Goal: Information Seeking & Learning: Learn about a topic

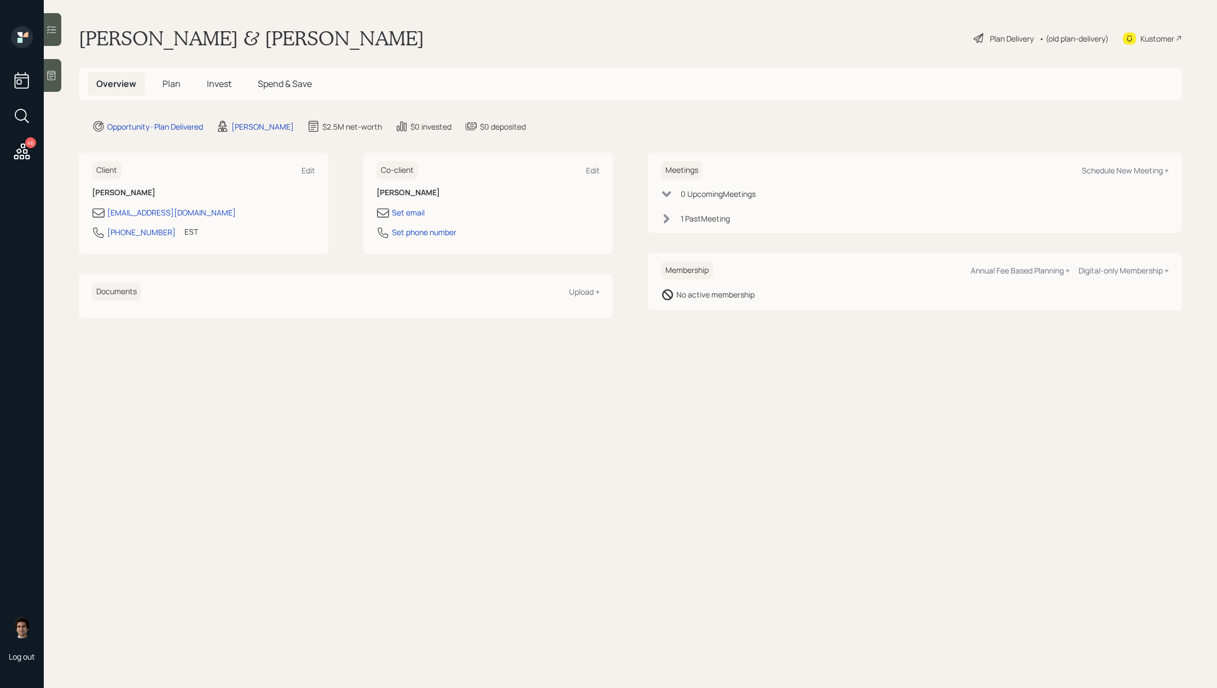
click at [179, 85] on span "Plan" at bounding box center [171, 84] width 18 height 12
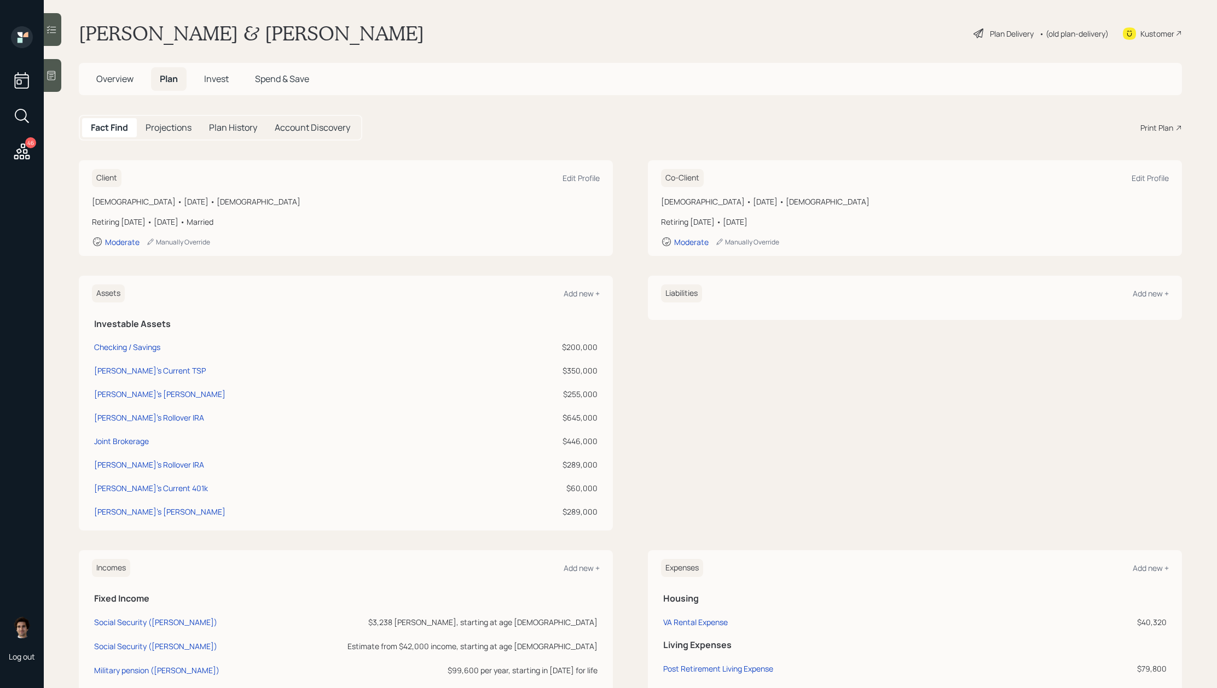
scroll to position [2, 0]
click at [1007, 44] on div "Plan Delivery • (old plan-delivery)" at bounding box center [1040, 36] width 137 height 24
click at [1008, 39] on div "Plan Delivery" at bounding box center [1012, 36] width 44 height 11
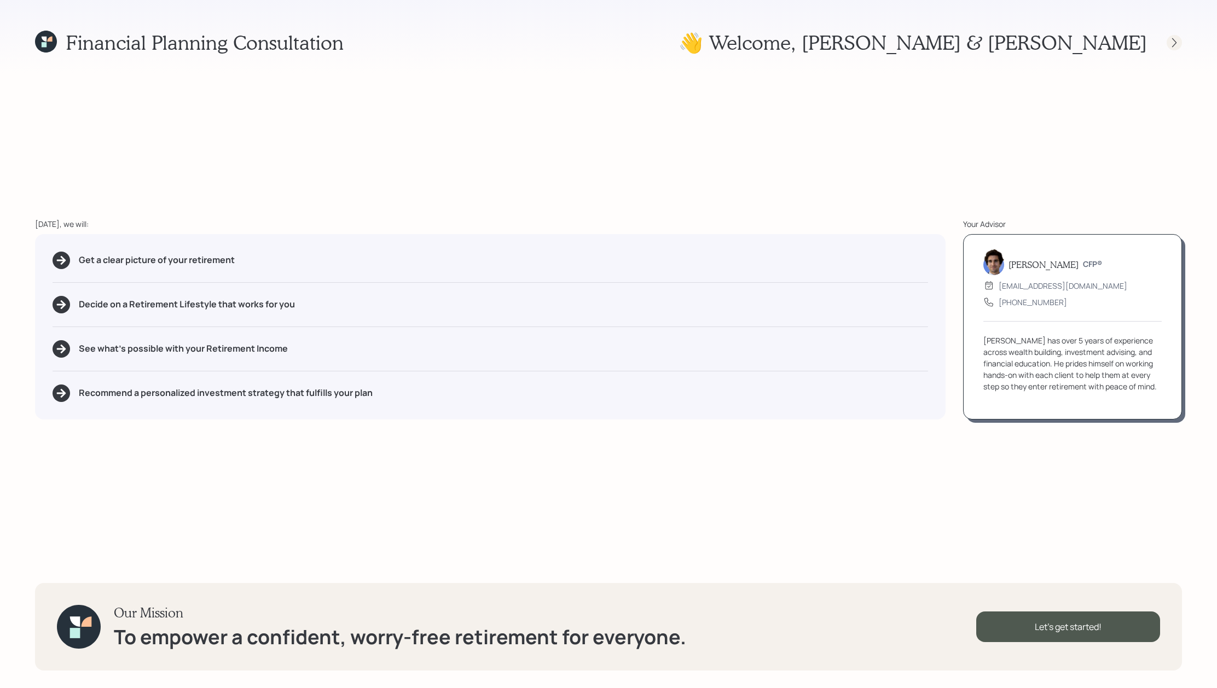
click at [1171, 47] on icon at bounding box center [1174, 42] width 11 height 11
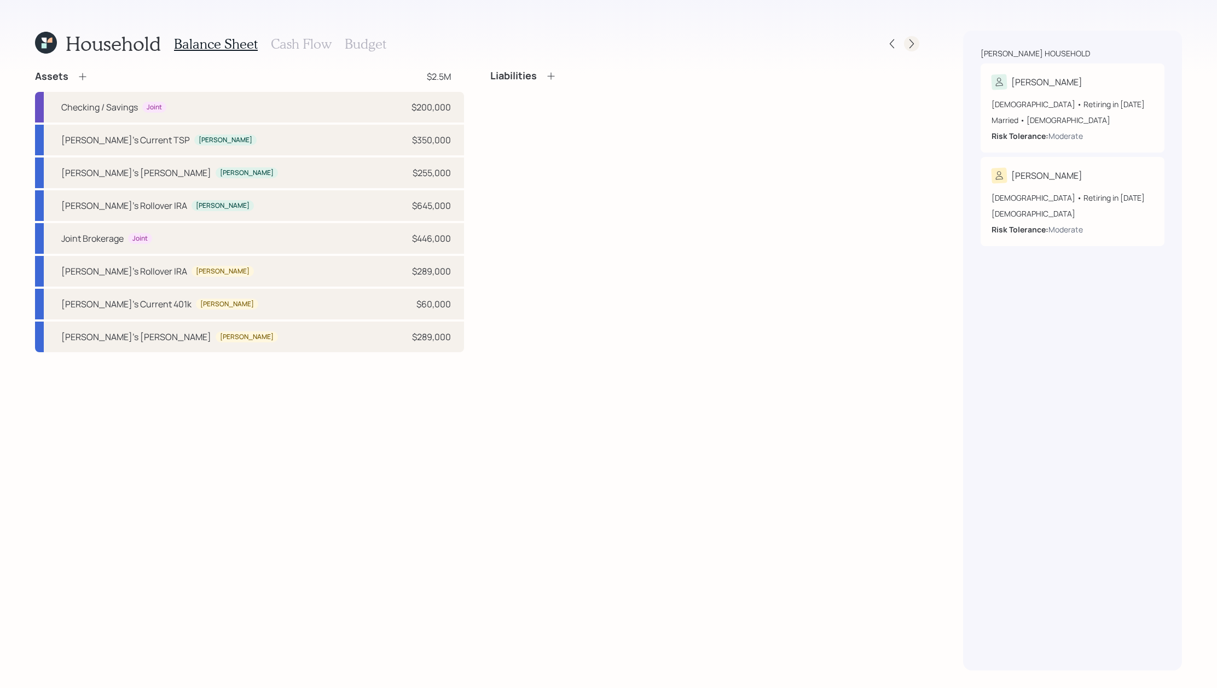
click at [913, 43] on icon at bounding box center [911, 43] width 4 height 9
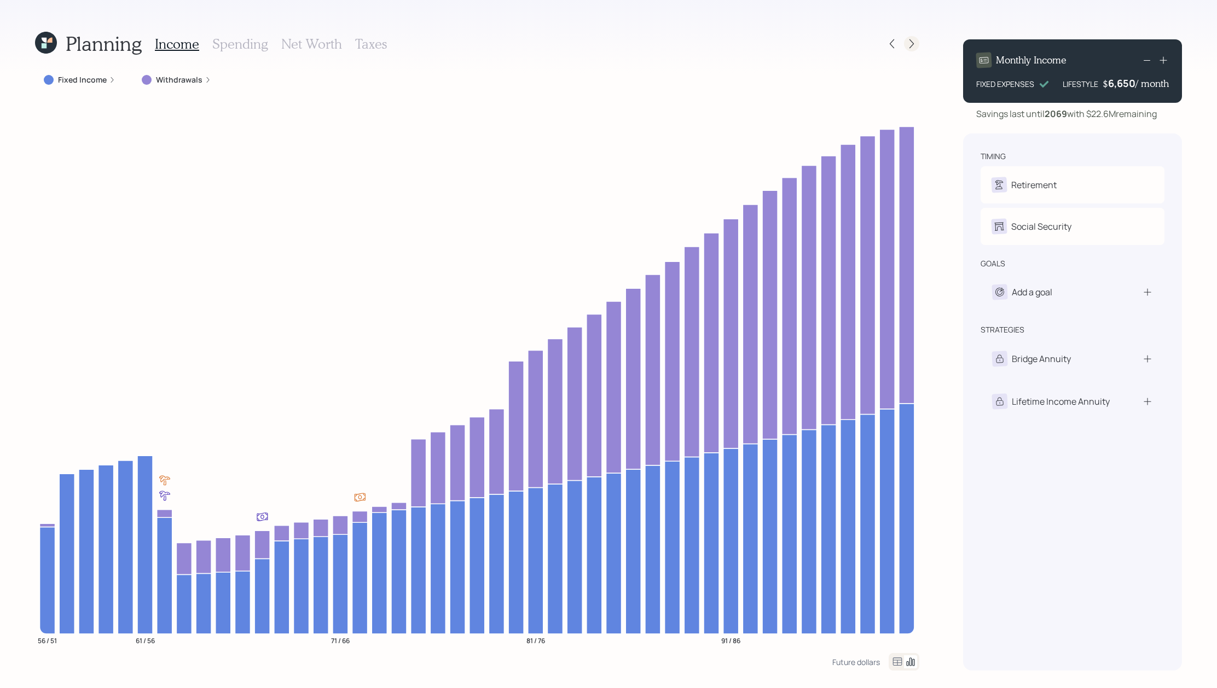
click at [910, 45] on icon at bounding box center [911, 43] width 11 height 11
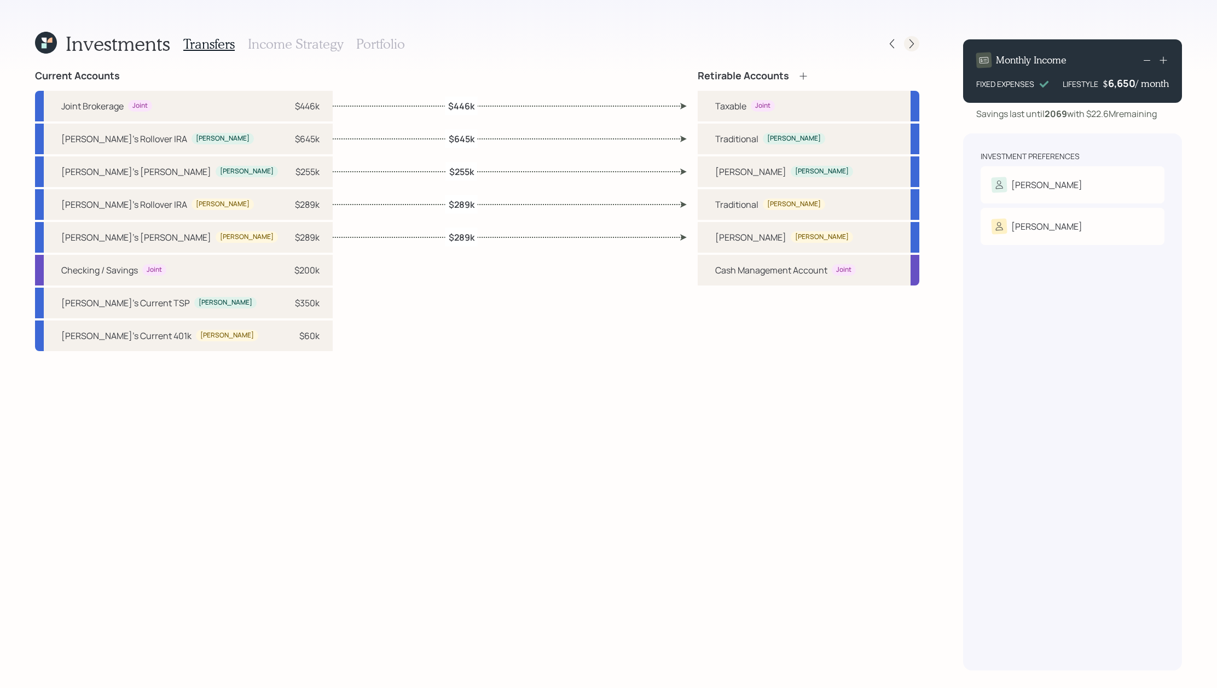
click at [913, 47] on icon at bounding box center [911, 43] width 11 height 11
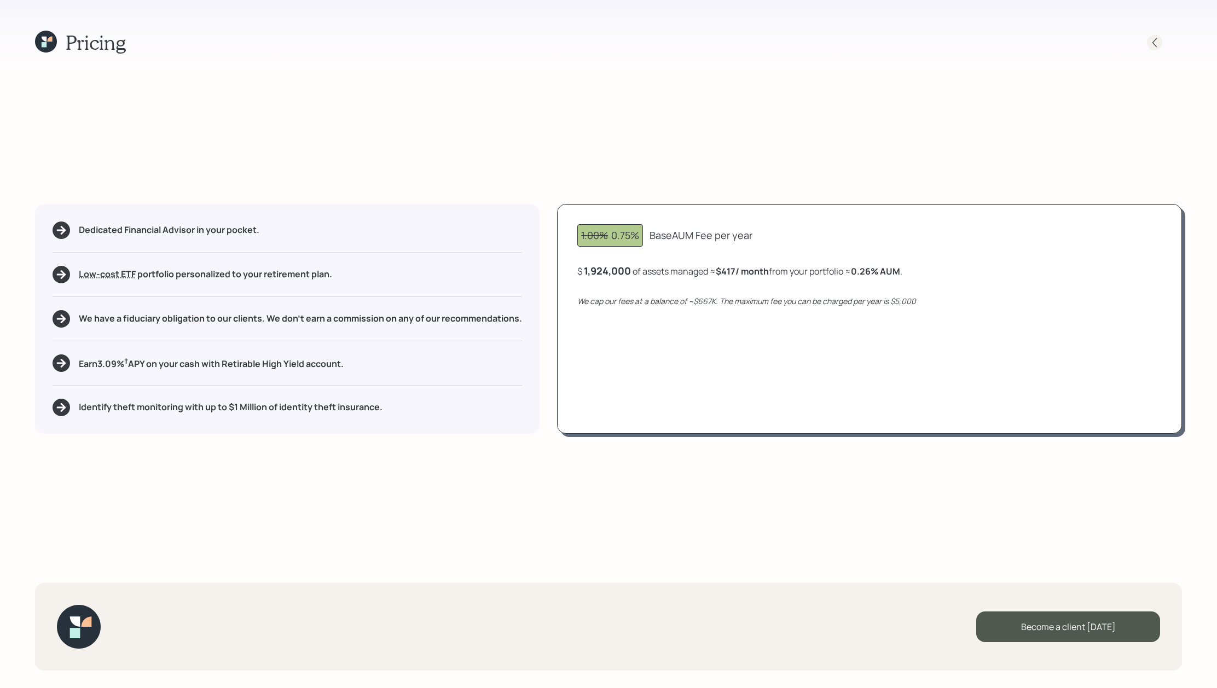
click at [1160, 39] on div at bounding box center [1154, 42] width 15 height 15
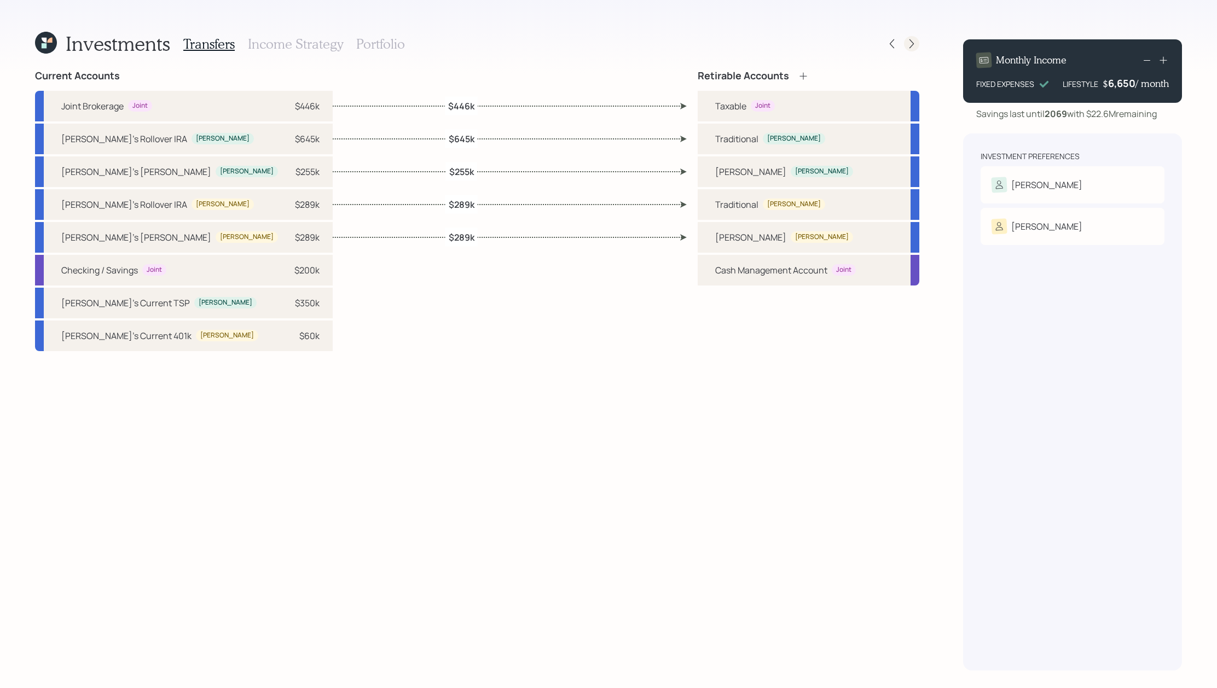
click at [909, 43] on icon at bounding box center [911, 43] width 11 height 11
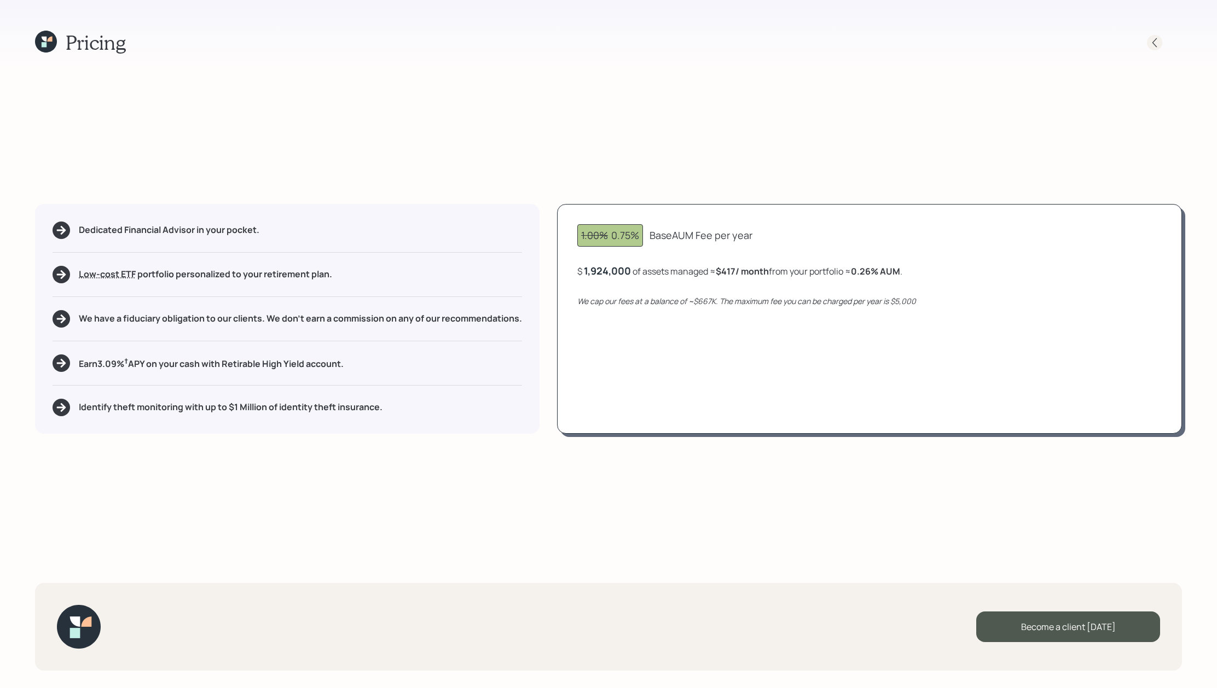
click at [1147, 41] on div at bounding box center [1154, 42] width 15 height 15
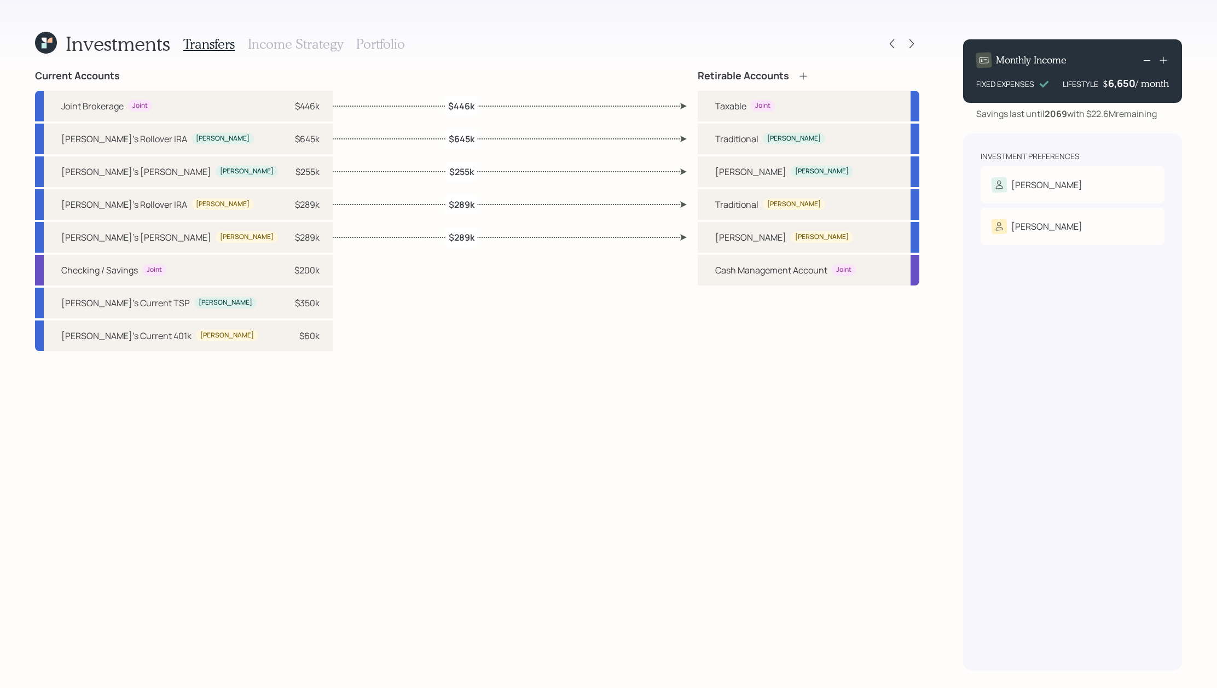
click at [288, 39] on h3 "Income Strategy" at bounding box center [295, 44] width 95 height 16
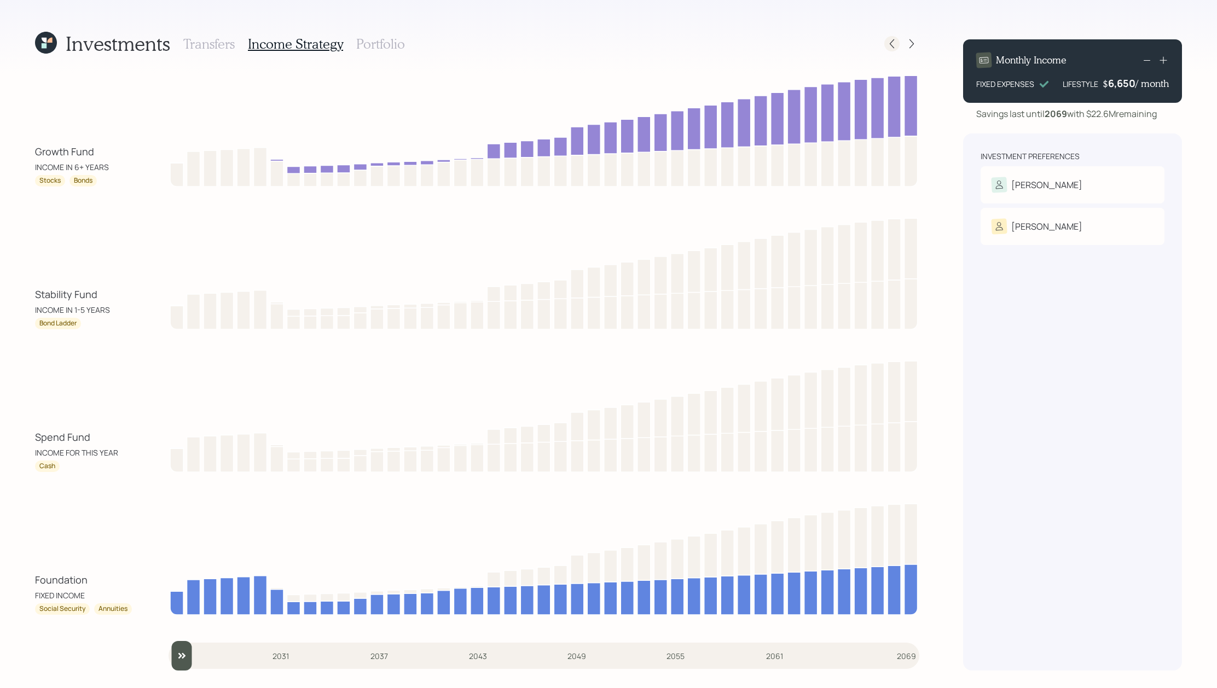
click at [888, 40] on icon at bounding box center [891, 43] width 11 height 11
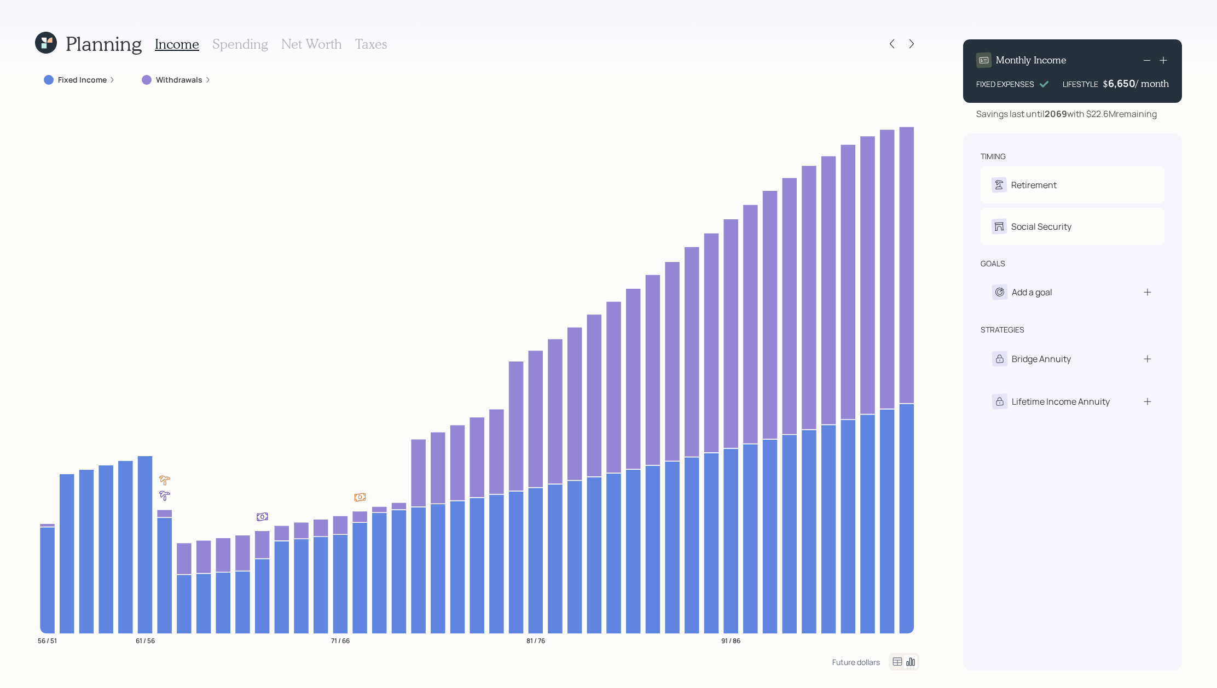
click at [83, 88] on div "Fixed Income" at bounding box center [79, 80] width 89 height 20
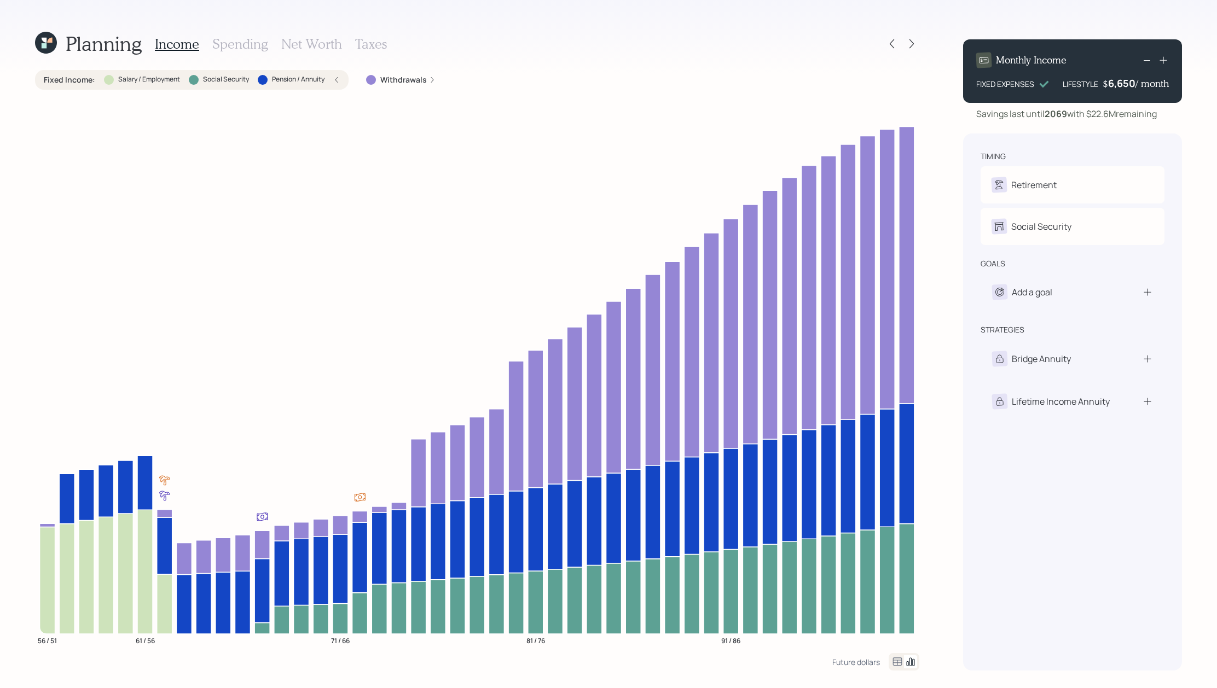
click at [339, 83] on icon at bounding box center [336, 80] width 7 height 7
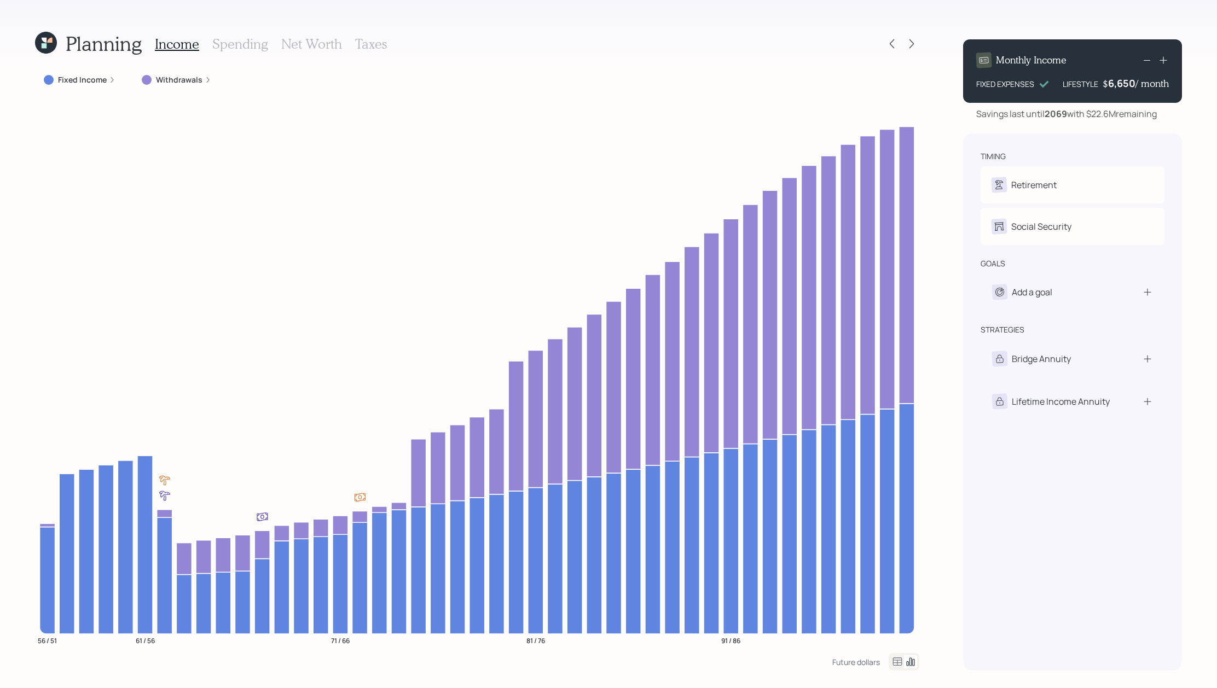
click at [111, 74] on div "Fixed Income" at bounding box center [80, 79] width 72 height 11
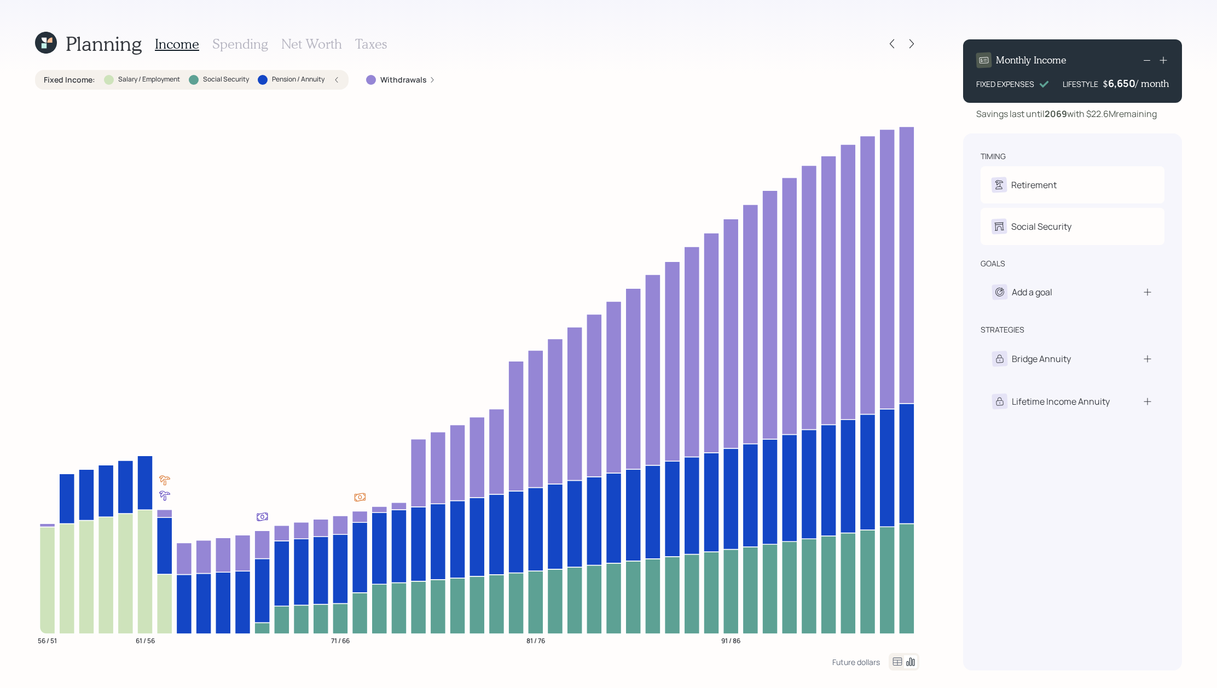
click at [298, 83] on label "Pension / Annuity" at bounding box center [298, 79] width 53 height 9
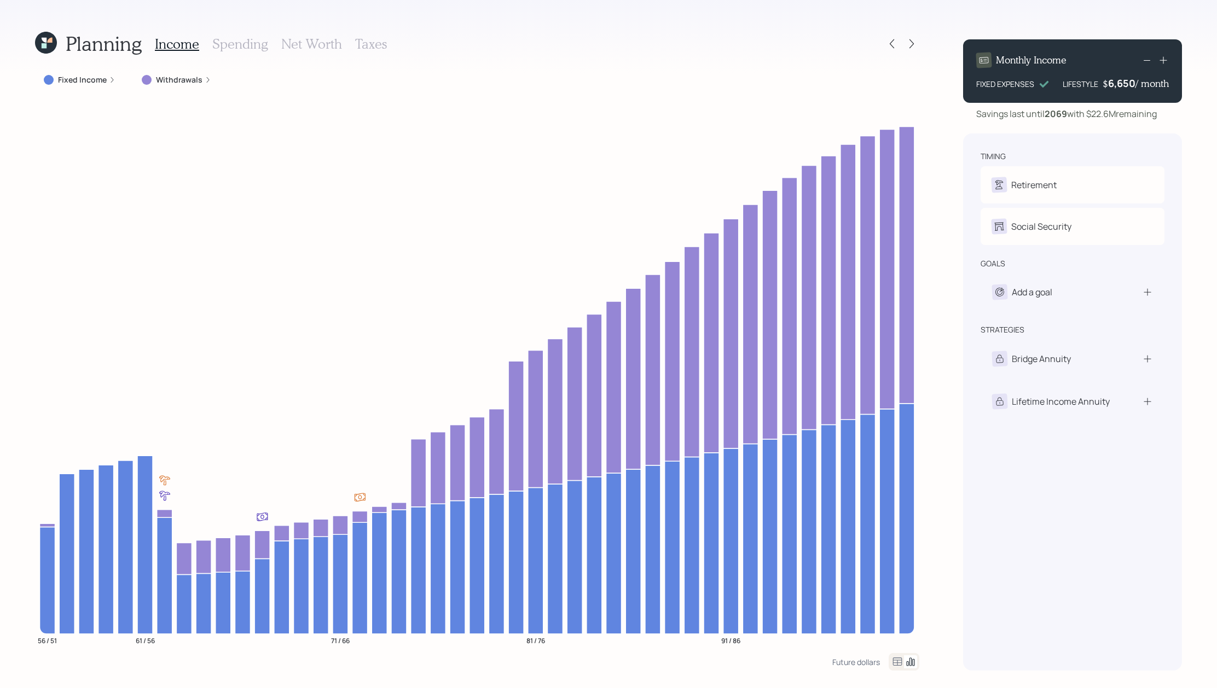
click at [184, 87] on div "Withdrawals" at bounding box center [176, 80] width 87 height 20
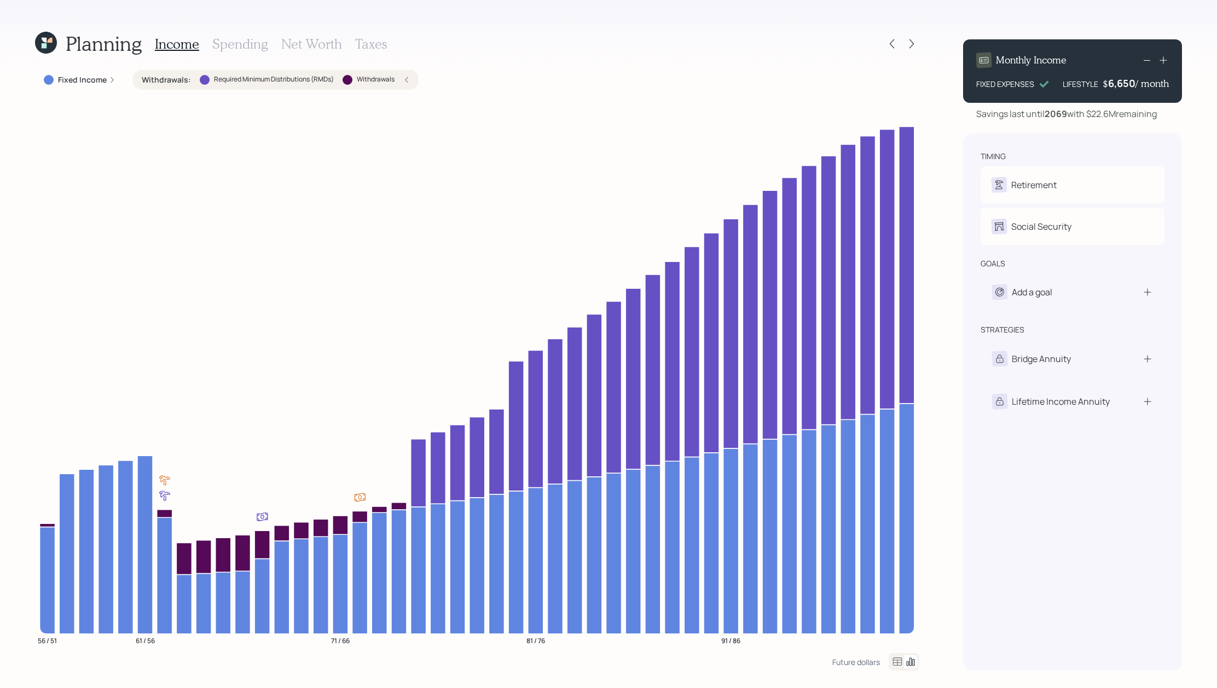
click at [397, 76] on div "Withdrawals : Required Minimum Distributions (RMDs) Withdrawals" at bounding box center [276, 79] width 268 height 11
